Goal: Find specific page/section: Find specific page/section

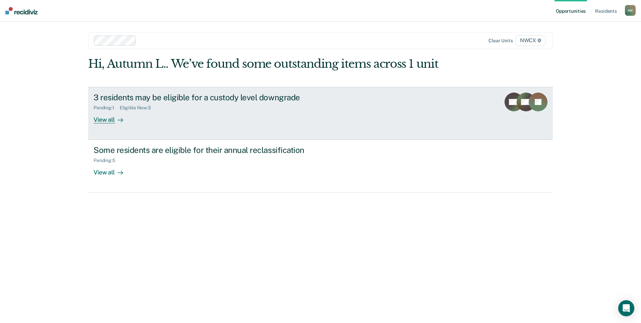
click at [108, 122] on div "View all" at bounding box center [113, 116] width 38 height 13
